Goal: Check status: Check status

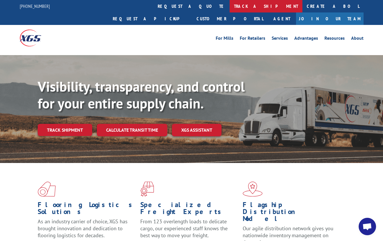
click at [230, 8] on link "track a shipment" at bounding box center [266, 6] width 73 height 12
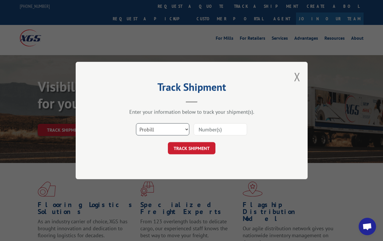
click at [160, 130] on select "Select category... Probill BOL PO" at bounding box center [162, 129] width 53 height 12
select select "bol"
click at [204, 128] on input at bounding box center [220, 129] width 53 height 12
paste input "136488"
type input "136488"
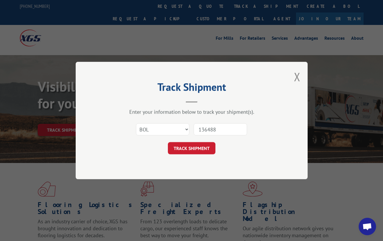
click button "TRACK SHIPMENT" at bounding box center [192, 148] width 48 height 12
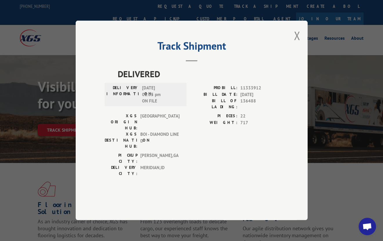
drag, startPoint x: 297, startPoint y: 51, endPoint x: 290, endPoint y: 50, distance: 7.1
click at [297, 43] on button "Close modal" at bounding box center [297, 35] width 6 height 15
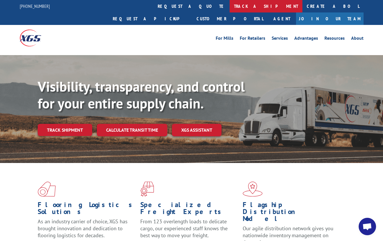
click at [230, 6] on link "track a shipment" at bounding box center [266, 6] width 73 height 12
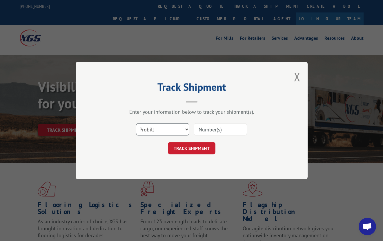
click at [177, 125] on select "Select category... Probill BOL PO" at bounding box center [162, 129] width 53 height 12
select select "bol"
click at [212, 131] on input at bounding box center [220, 129] width 53 height 12
paste input "10756"
type input "10756"
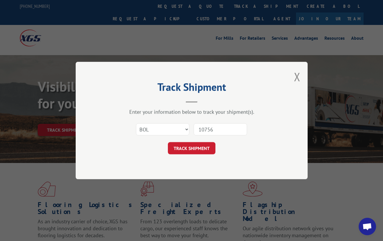
click button "TRACK SHIPMENT" at bounding box center [192, 148] width 48 height 12
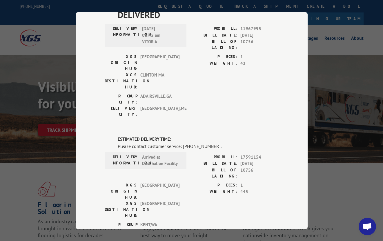
scroll to position [308, 0]
